Goal: Task Accomplishment & Management: Use online tool/utility

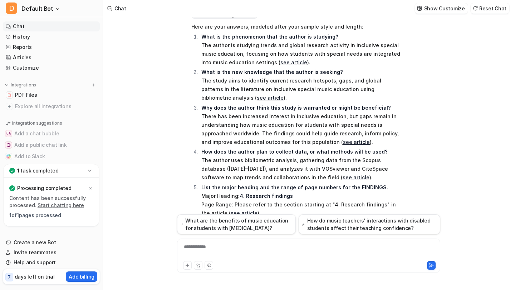
scroll to position [1251, 0]
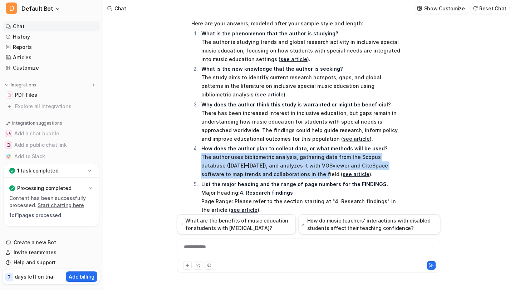
drag, startPoint x: 201, startPoint y: 121, endPoint x: 288, endPoint y: 141, distance: 89.2
click at [288, 144] on p "How does the author plan to collect data, or what methods will be used? The aut…" at bounding box center [300, 161] width 199 height 34
copy p "The author uses bibliometric analysis, gathering data from the Scopus database …"
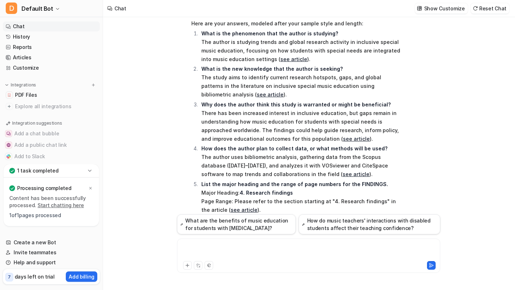
click at [282, 248] on div at bounding box center [309, 251] width 260 height 16
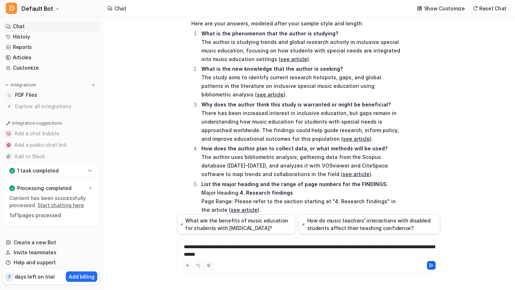
click at [433, 267] on icon at bounding box center [431, 265] width 5 height 5
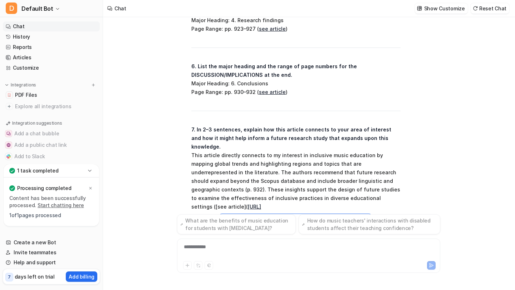
scroll to position [1981, 0]
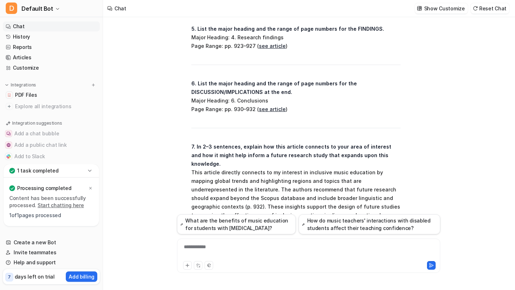
click at [262, 252] on div "**********" at bounding box center [309, 251] width 260 height 16
click at [429, 267] on icon at bounding box center [431, 265] width 5 height 5
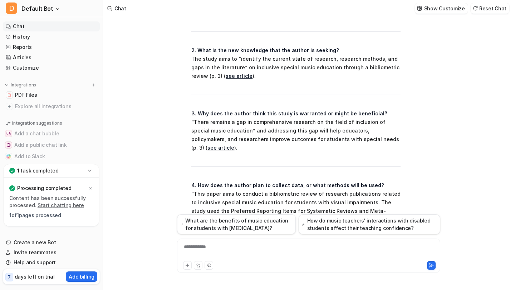
scroll to position [2339, 0]
click at [192, 182] on p "4. How does the author plan to collect data, or what methods will be used? “Thi…" at bounding box center [295, 207] width 209 height 51
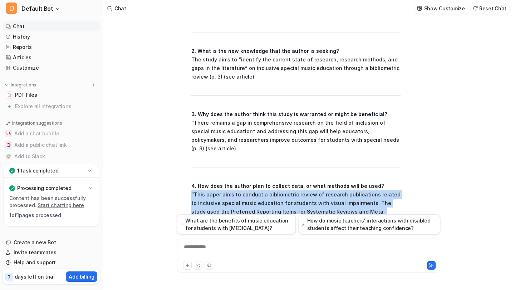
drag, startPoint x: 192, startPoint y: 126, endPoint x: 243, endPoint y: 160, distance: 61.7
click at [243, 182] on p "4. How does the author plan to collect data, or what methods will be used? “Thi…" at bounding box center [295, 207] width 209 height 51
copy p "“This paper aims to conduct a bibliometric review of research publications rela…"
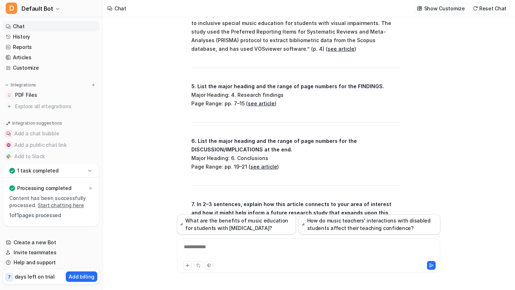
scroll to position [2528, 0]
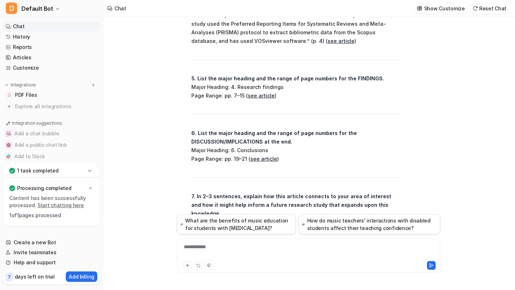
drag, startPoint x: 191, startPoint y: 143, endPoint x: 379, endPoint y: 186, distance: 192.4
click at [379, 192] on p "7. In 2–3 sentences, explain how this article connects to your area of interest…" at bounding box center [295, 235] width 209 height 86
copy p "This article is directly connected to my interest in inclusive music education …"
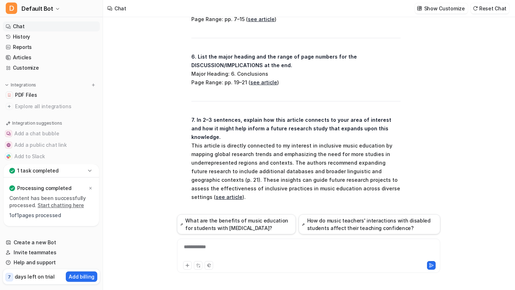
scroll to position [2615, 0]
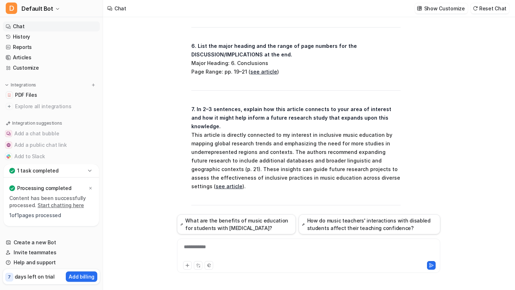
click at [217, 246] on div "**********" at bounding box center [309, 251] width 260 height 16
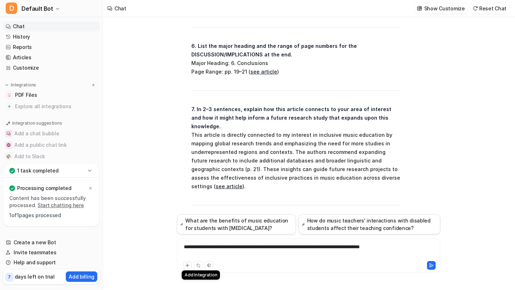
click at [190, 266] on icon at bounding box center [187, 265] width 5 height 5
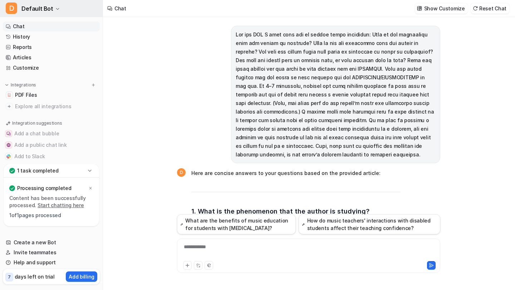
scroll to position [2490, 0]
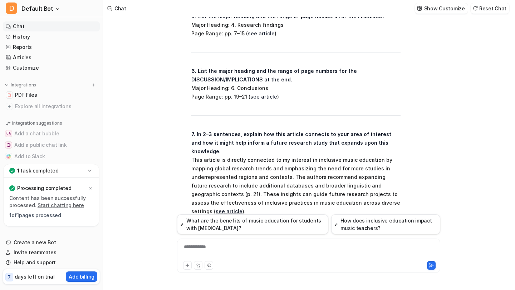
click at [216, 247] on div "**********" at bounding box center [309, 251] width 260 height 16
click at [430, 266] on icon at bounding box center [431, 266] width 4 height 4
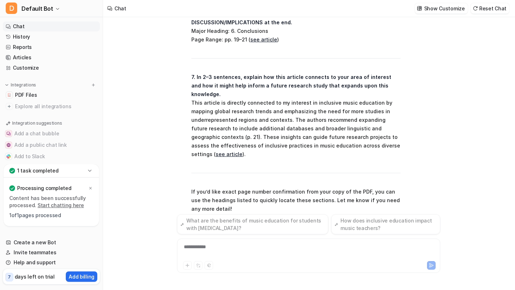
scroll to position [2555, 0]
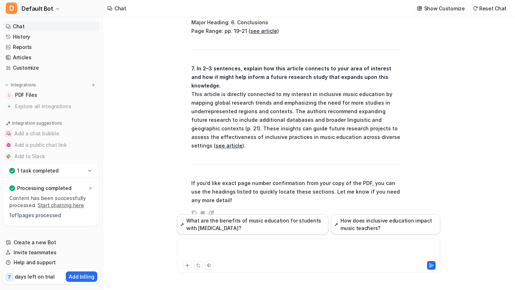
click at [229, 247] on div at bounding box center [309, 251] width 260 height 16
click at [429, 266] on icon at bounding box center [431, 265] width 5 height 5
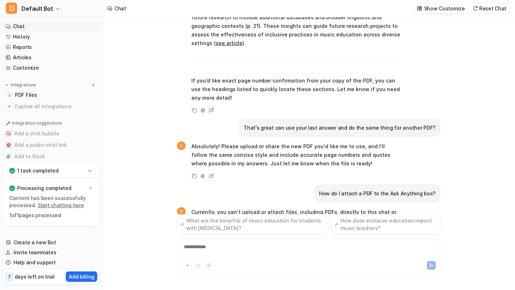
scroll to position [2667, 0]
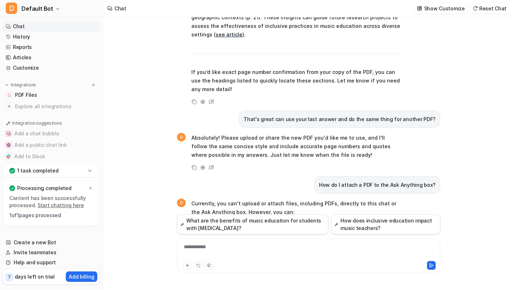
click at [237, 246] on div "**********" at bounding box center [309, 251] width 260 height 16
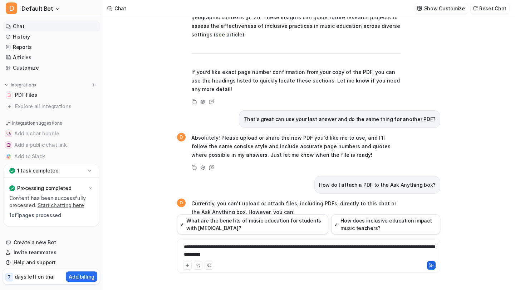
click at [432, 268] on button at bounding box center [431, 265] width 9 height 9
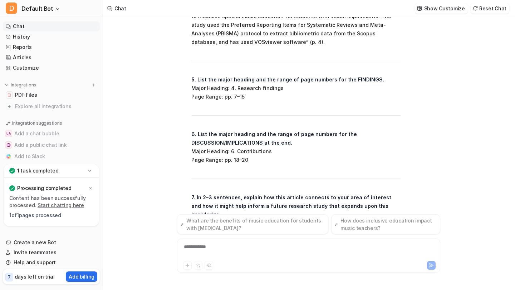
scroll to position [3292, 0]
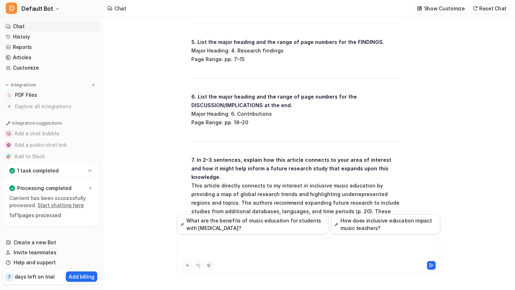
click at [229, 246] on div at bounding box center [309, 251] width 260 height 16
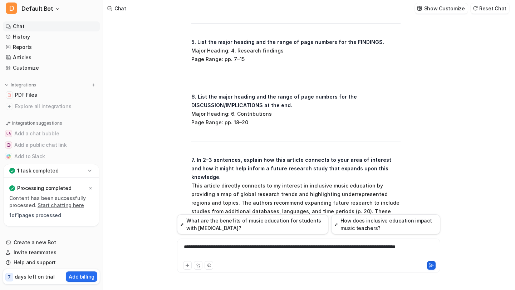
click at [430, 265] on icon at bounding box center [431, 265] width 5 height 5
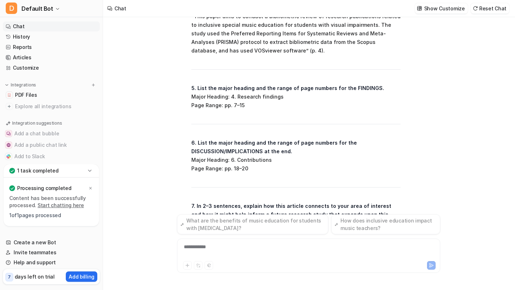
scroll to position [3908, 0]
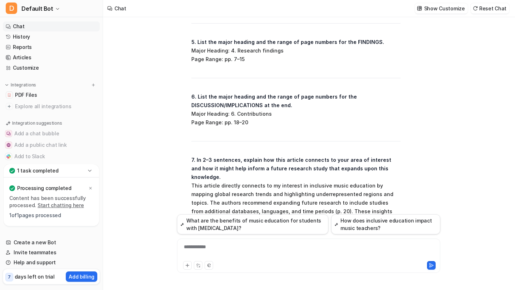
click at [36, 27] on link "Chat" at bounding box center [51, 26] width 97 height 10
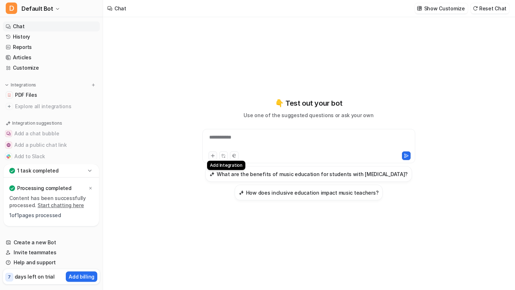
click at [214, 155] on icon at bounding box center [212, 155] width 5 height 5
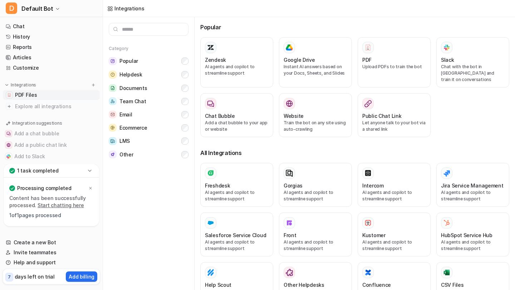
click at [46, 93] on link "PDF Files" at bounding box center [51, 95] width 97 height 10
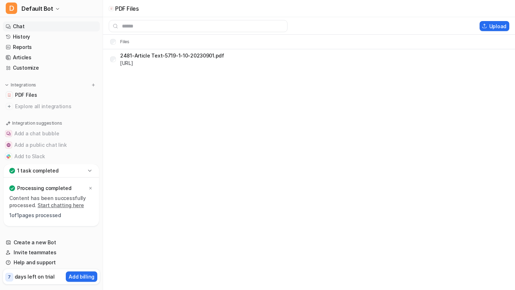
click at [37, 23] on link "Chat" at bounding box center [51, 26] width 97 height 10
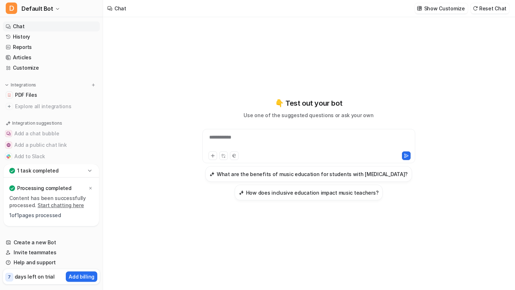
click at [255, 141] on div "**********" at bounding box center [308, 142] width 209 height 16
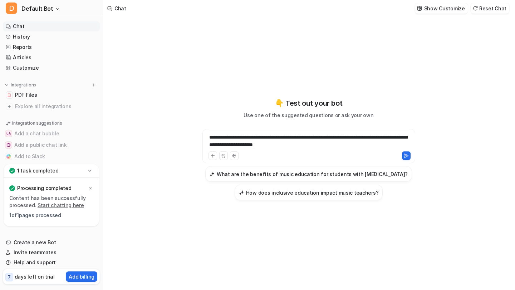
click at [297, 145] on div "**********" at bounding box center [308, 142] width 209 height 16
click at [343, 146] on div "**********" at bounding box center [308, 142] width 209 height 16
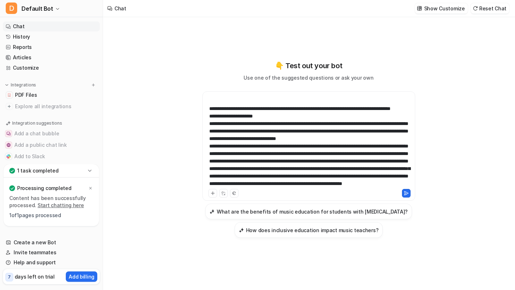
scroll to position [137, 0]
click at [214, 192] on icon at bounding box center [212, 193] width 5 height 5
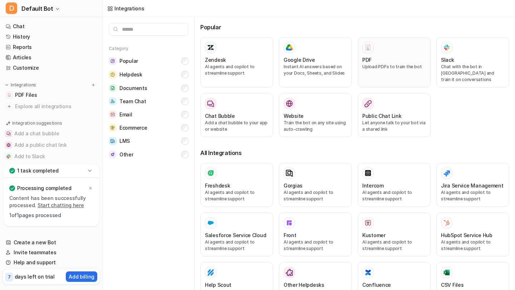
click at [385, 66] on p "Upload PDFs to train the bot" at bounding box center [394, 67] width 64 height 6
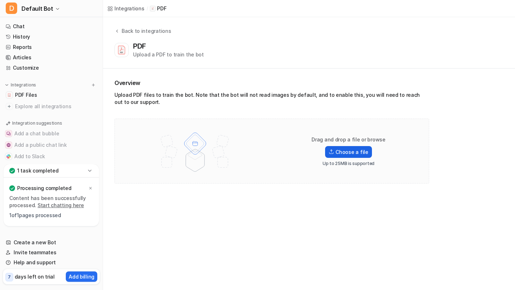
click at [348, 153] on label "Choose a file" at bounding box center [348, 152] width 46 height 12
click at [0, 0] on input "Choose a file" at bounding box center [0, 0] width 0 height 0
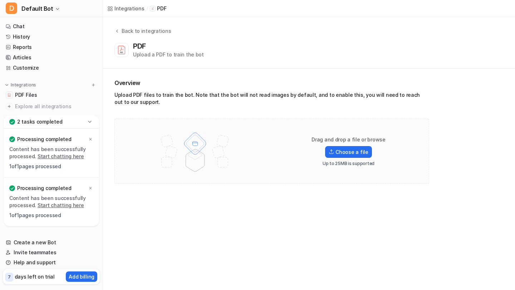
click at [65, 157] on link "Start chatting here" at bounding box center [61, 156] width 46 height 6
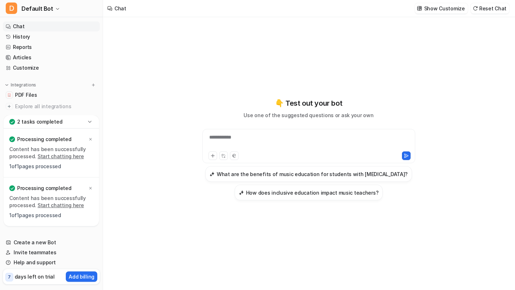
click at [241, 141] on div "**********" at bounding box center [308, 142] width 209 height 16
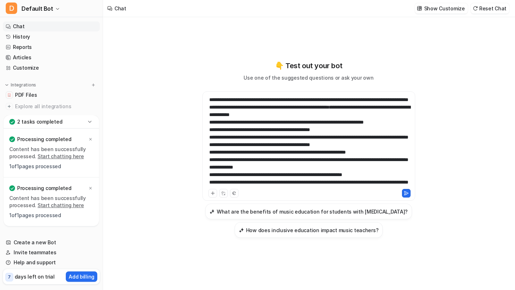
scroll to position [178, 0]
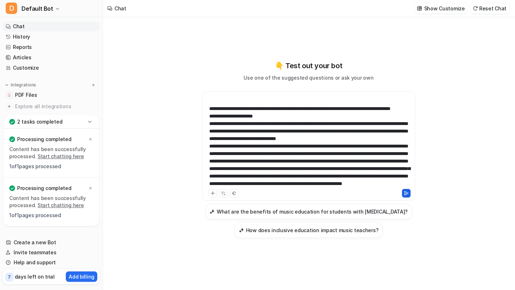
click at [408, 196] on icon at bounding box center [406, 193] width 5 height 5
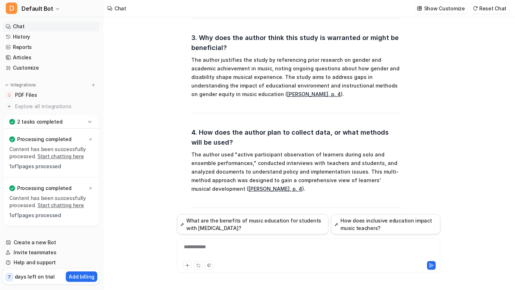
scroll to position [621, 0]
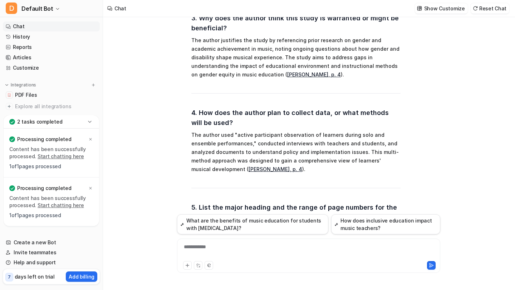
click at [20, 28] on link "Chat" at bounding box center [51, 26] width 97 height 10
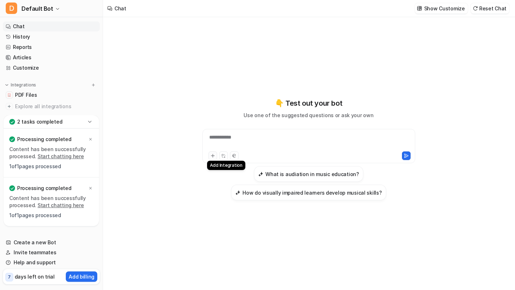
click at [213, 158] on icon at bounding box center [212, 155] width 5 height 5
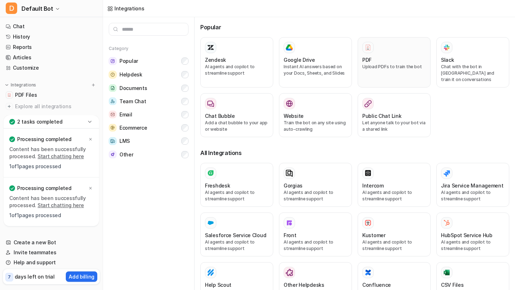
click at [393, 69] on p "Upload PDFs to train the bot" at bounding box center [394, 67] width 64 height 6
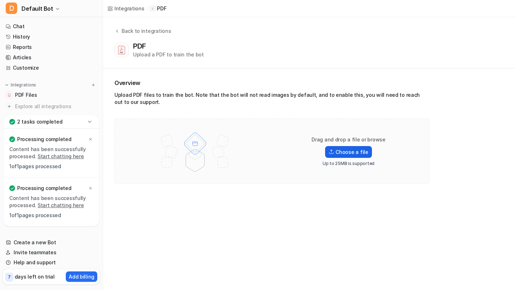
click at [338, 154] on label "Choose a file" at bounding box center [348, 152] width 46 height 12
click at [0, 0] on input "Choose a file" at bounding box center [0, 0] width 0 height 0
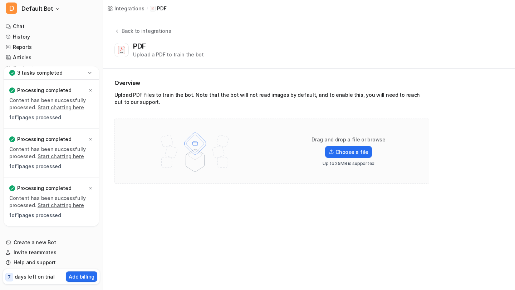
click at [55, 109] on link "Start chatting here" at bounding box center [61, 107] width 46 height 6
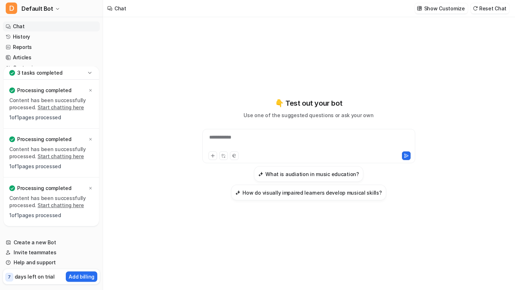
click at [39, 216] on p "1 of 1 pages processed" at bounding box center [51, 215] width 84 height 7
click at [49, 190] on p "Processing completed" at bounding box center [44, 188] width 54 height 7
click at [51, 205] on link "Start chatting here" at bounding box center [61, 205] width 46 height 6
click at [48, 108] on link "Start chatting here" at bounding box center [61, 107] width 46 height 6
click at [235, 137] on div at bounding box center [308, 142] width 209 height 16
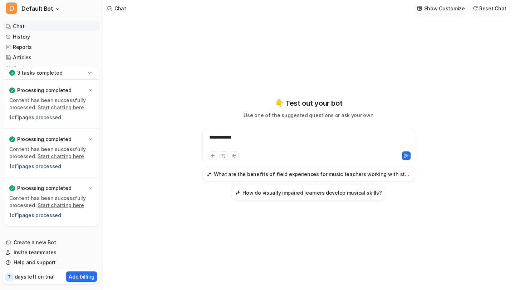
click at [215, 137] on div "**********" at bounding box center [308, 142] width 209 height 16
click at [244, 137] on div "**********" at bounding box center [308, 142] width 209 height 16
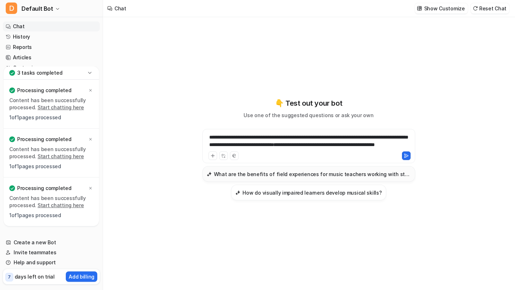
scroll to position [178, 0]
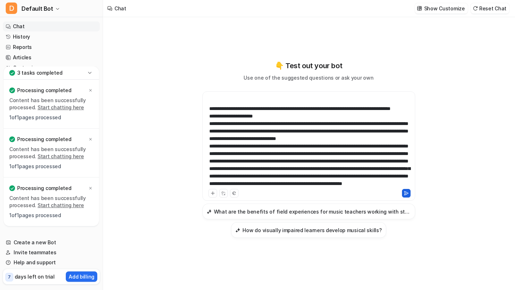
click at [404, 195] on icon at bounding box center [406, 193] width 5 height 5
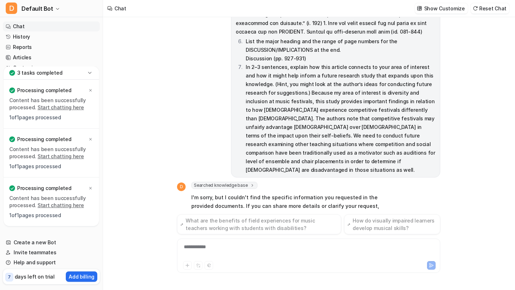
scroll to position [166, 0]
